Goal: Browse casually: Explore the website without a specific task or goal

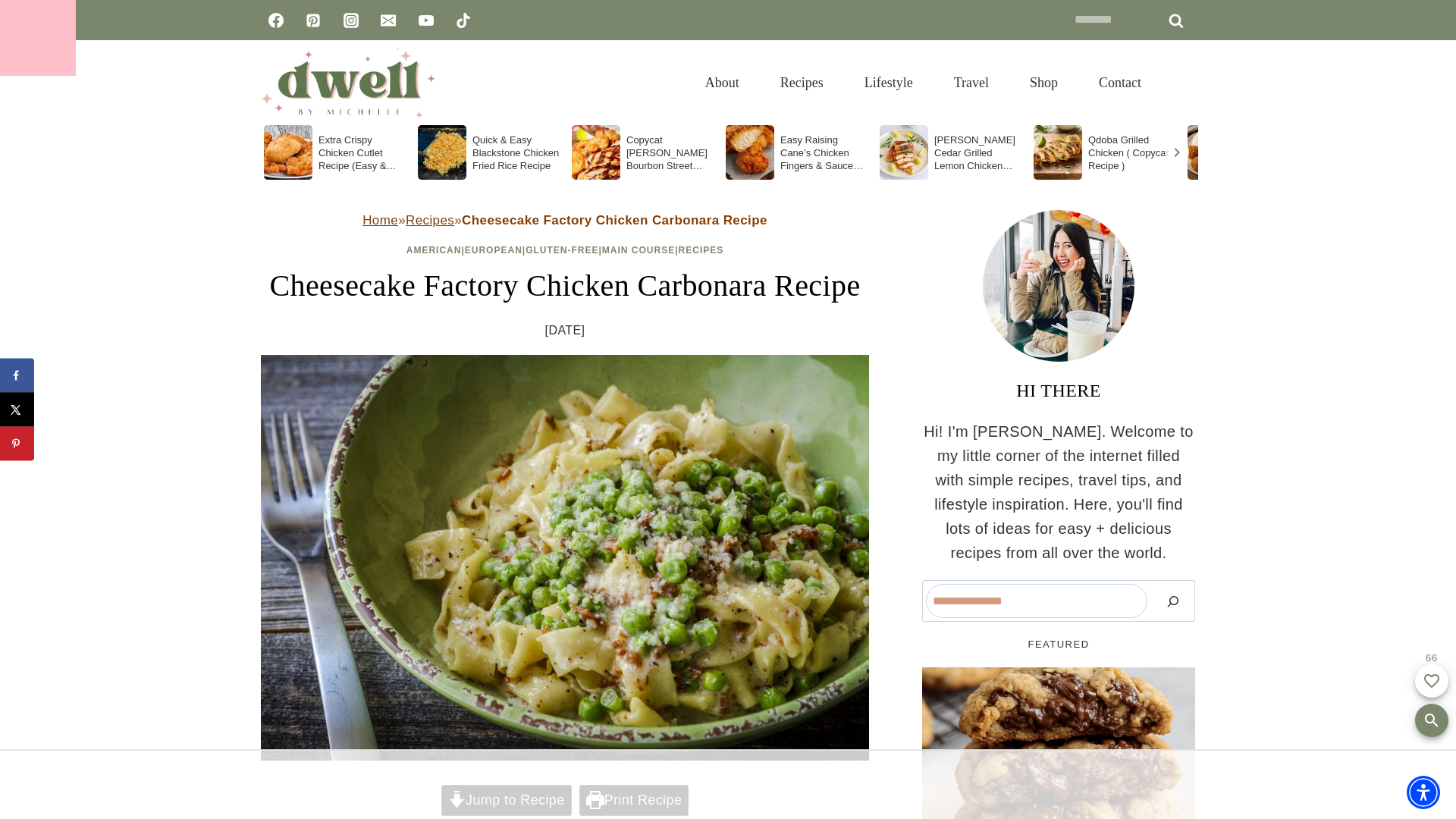
click at [38, 38] on div at bounding box center [38, 38] width 75 height 75
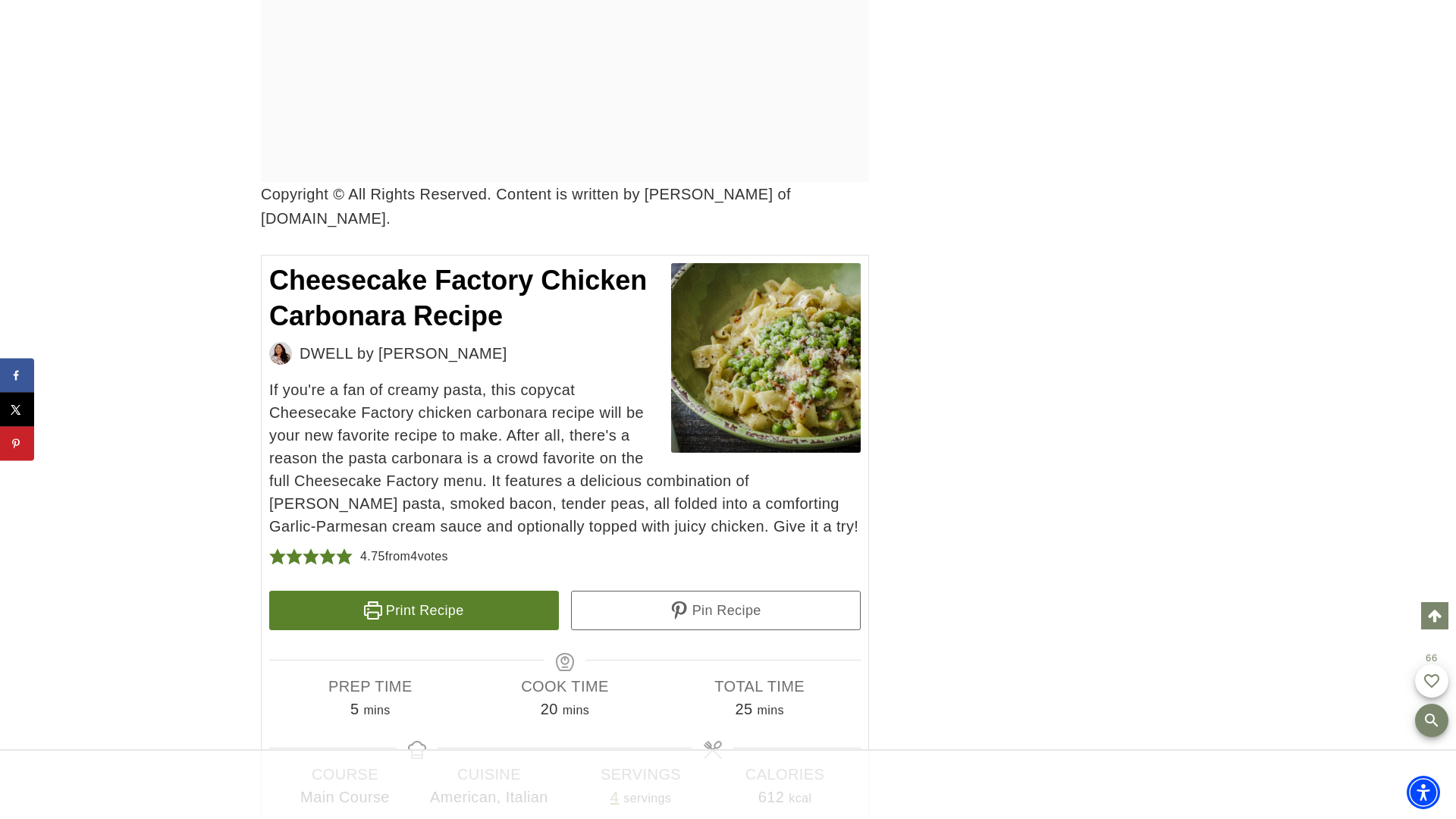
scroll to position [7859, 0]
